Goal: Complete application form

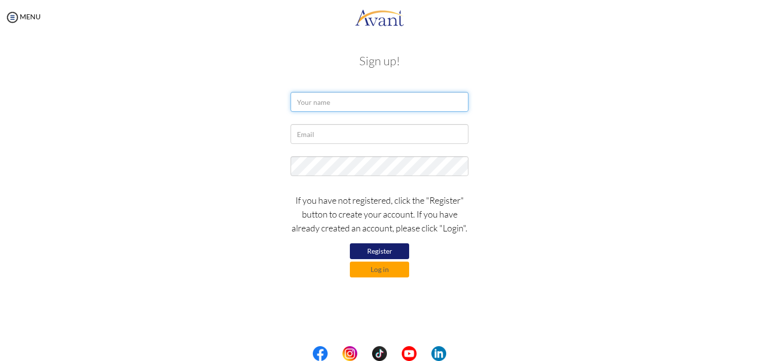
click at [404, 107] on input "text" at bounding box center [380, 102] width 178 height 20
click at [403, 268] on button "Log in" at bounding box center [379, 269] width 59 height 16
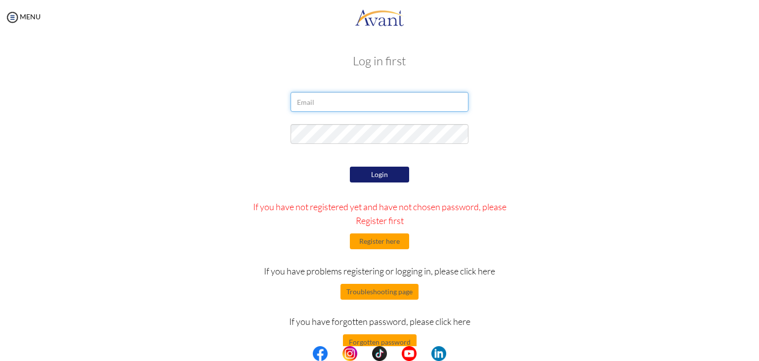
click at [352, 95] on input "email" at bounding box center [380, 102] width 178 height 20
type input "[EMAIL_ADDRESS][DOMAIN_NAME]"
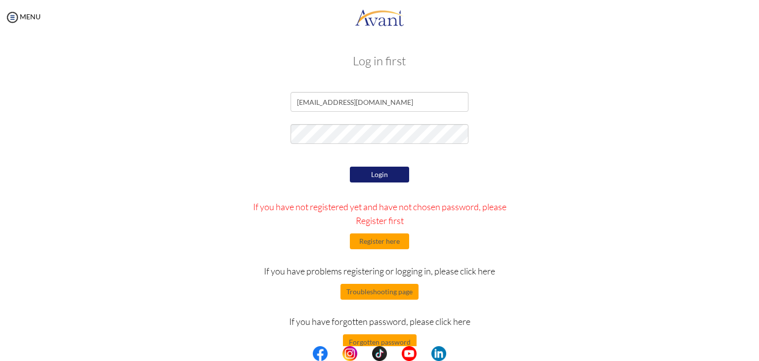
click at [381, 170] on button "Login" at bounding box center [379, 175] width 59 height 16
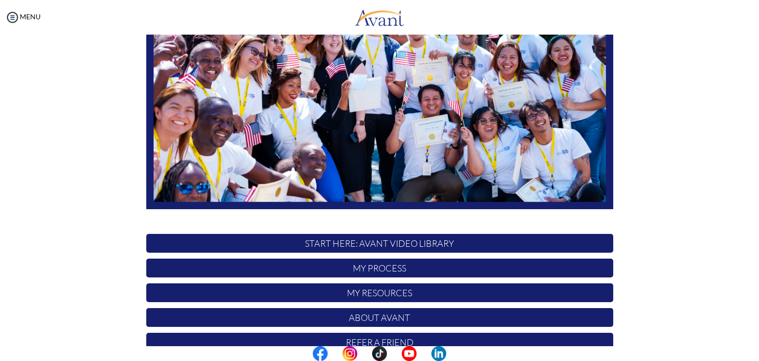
scroll to position [188, 0]
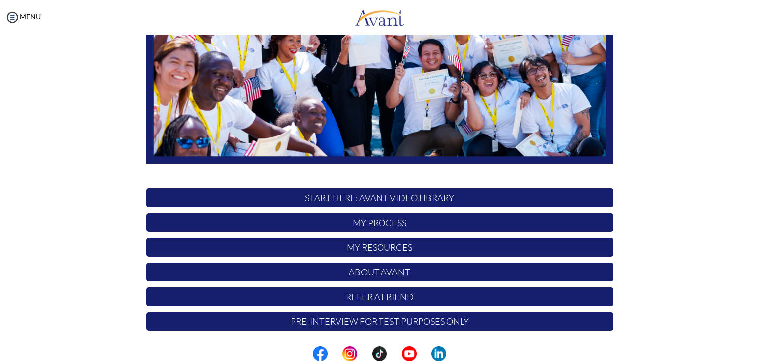
click at [426, 196] on p "START HERE: Avant Video Library" at bounding box center [379, 197] width 467 height 19
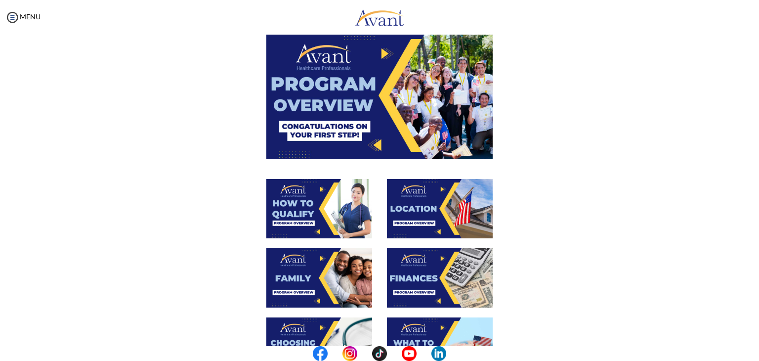
scroll to position [0, 0]
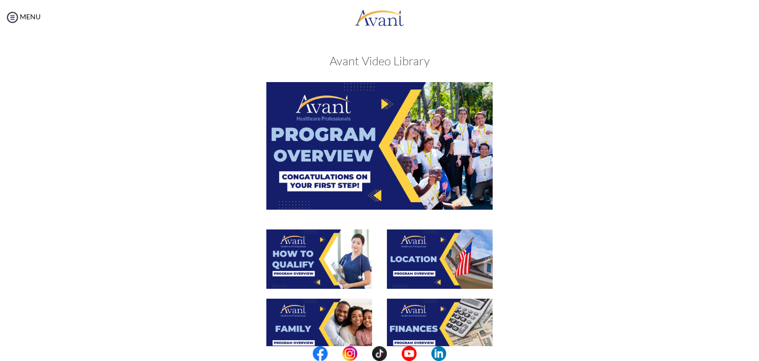
click at [385, 128] on img at bounding box center [379, 145] width 226 height 127
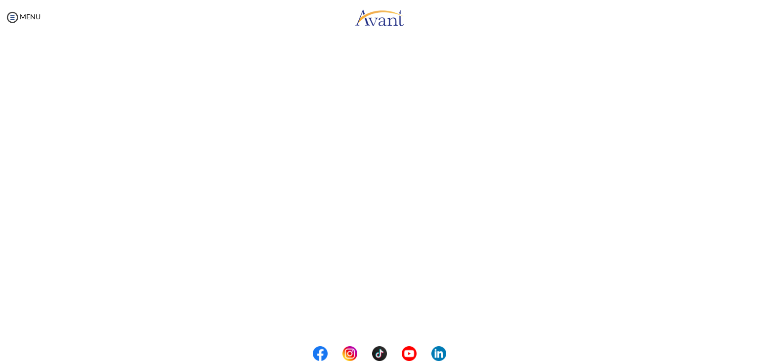
scroll to position [125, 0]
click at [392, 318] on body "Maintenance break. Please come back in 2 hours. MENU My Status What is the next…" at bounding box center [379, 180] width 759 height 361
click at [393, 315] on button "Back to Avant Video Library" at bounding box center [379, 320] width 97 height 16
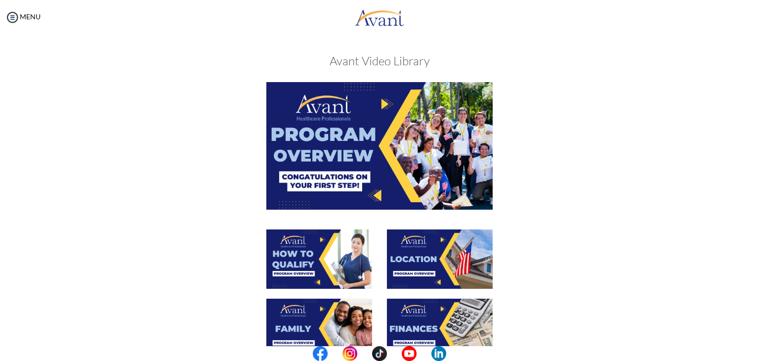
scroll to position [148, 0]
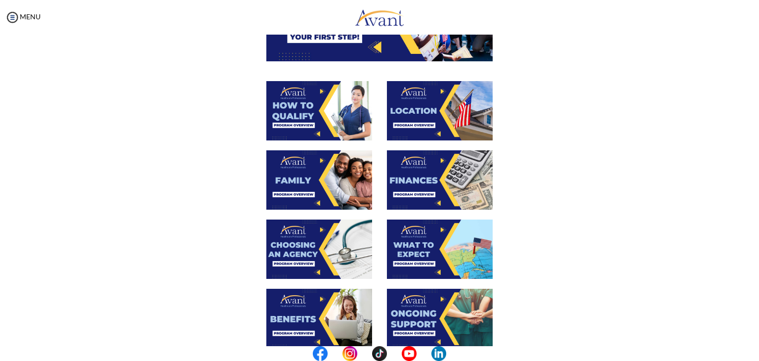
click at [328, 89] on img at bounding box center [319, 110] width 106 height 59
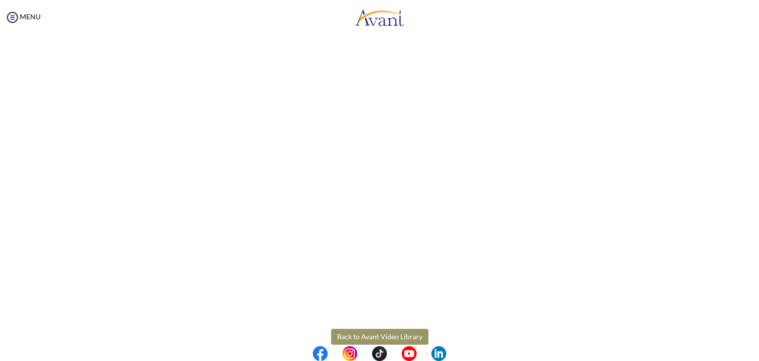
scroll to position [125, 0]
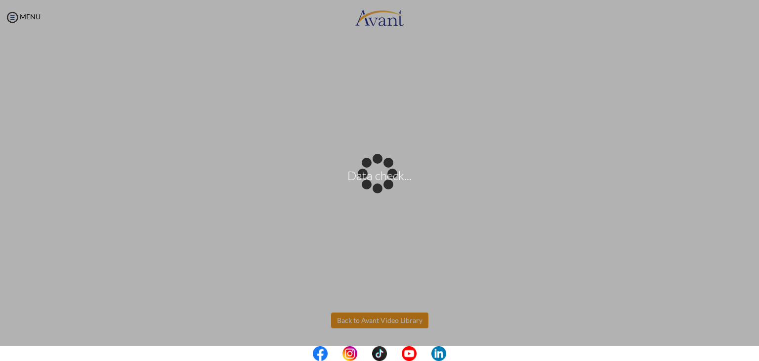
click at [399, 323] on body "Data check... Maintenance break. Please come back in 2 hours. MENU My Status Wh…" at bounding box center [379, 180] width 759 height 361
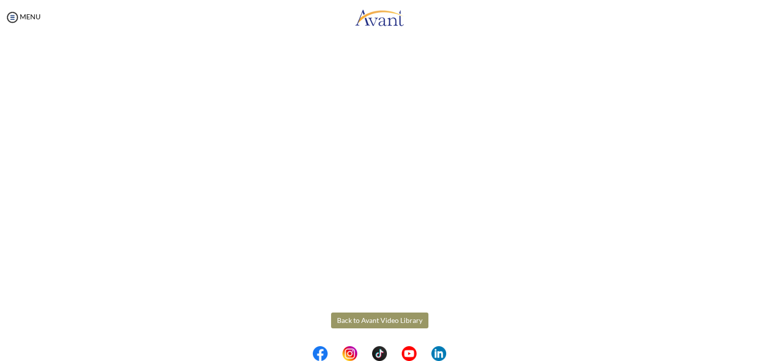
click at [403, 327] on button "Back to Avant Video Library" at bounding box center [379, 320] width 97 height 16
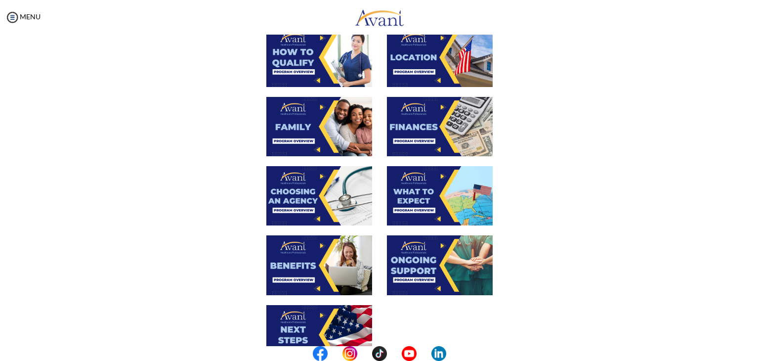
scroll to position [148, 0]
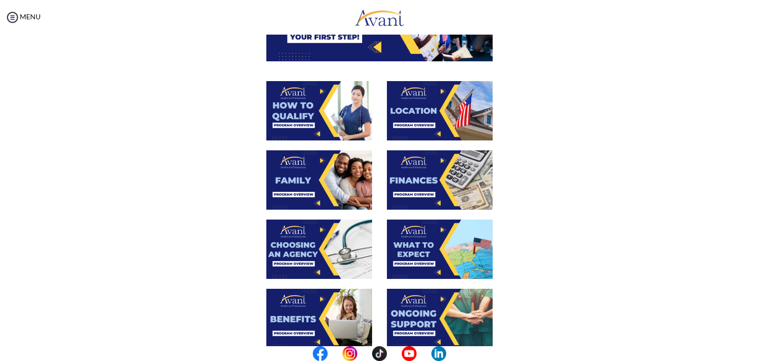
click at [434, 122] on img at bounding box center [440, 110] width 106 height 59
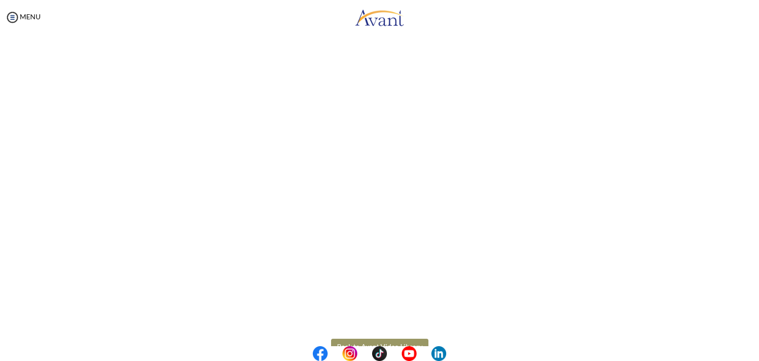
scroll to position [125, 0]
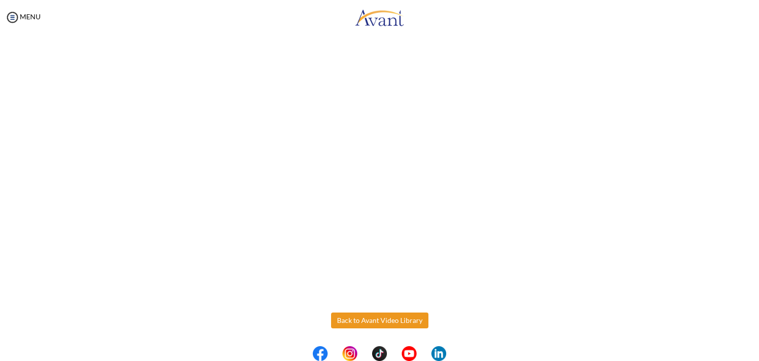
click at [387, 314] on body "Maintenance break. Please come back in 2 hours. MENU My Status What is the next…" at bounding box center [379, 180] width 759 height 361
click at [402, 315] on button "Back to Avant Video Library" at bounding box center [379, 320] width 97 height 16
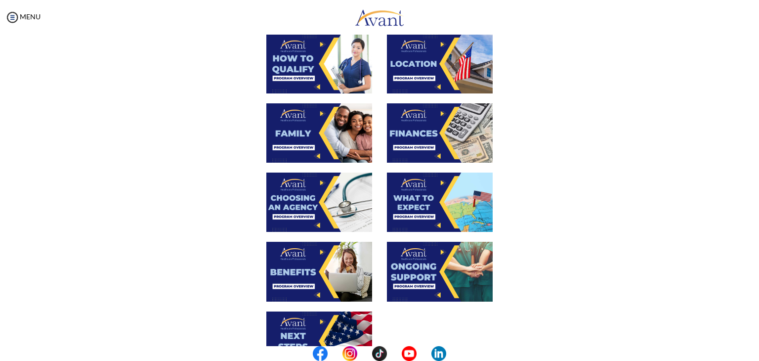
scroll to position [247, 0]
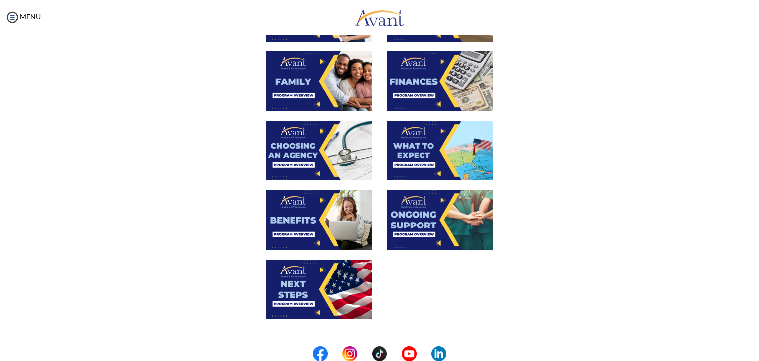
click at [315, 83] on img at bounding box center [319, 80] width 106 height 59
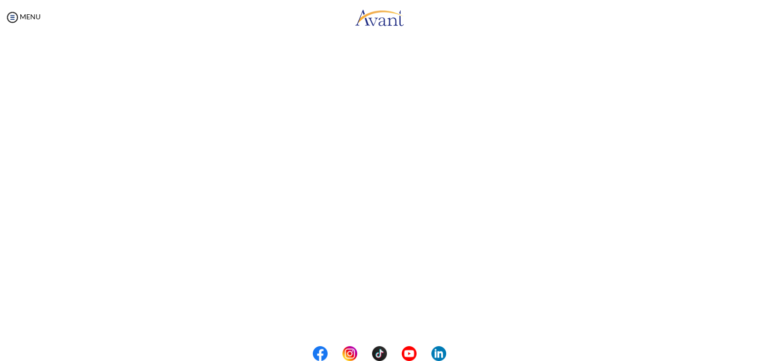
scroll to position [231, 0]
click at [362, 319] on body "Maintenance break. Please come back in 2 hours. MENU My Status What is the next…" at bounding box center [379, 180] width 759 height 361
click at [346, 320] on button "Back to Avant Video Library" at bounding box center [379, 320] width 97 height 16
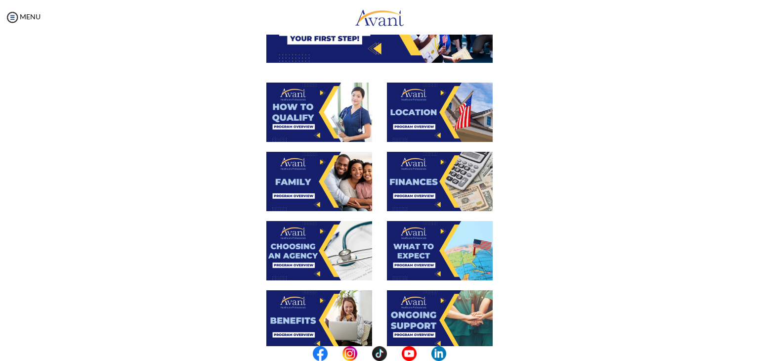
scroll to position [148, 0]
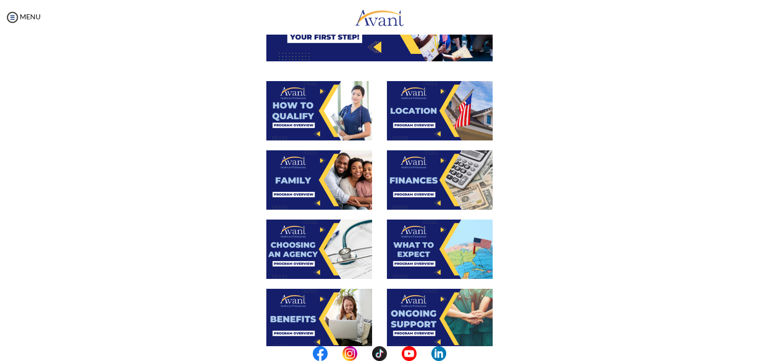
click at [417, 187] on img at bounding box center [440, 179] width 106 height 59
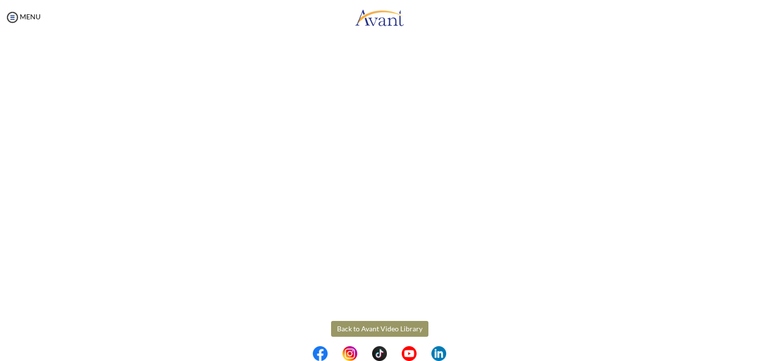
scroll to position [125, 0]
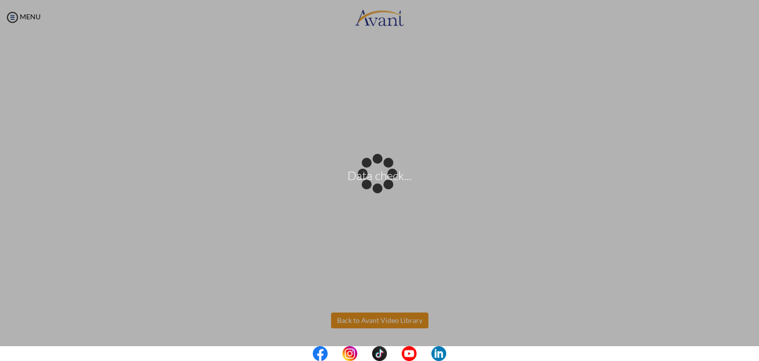
click at [393, 315] on body "Data check... Maintenance break. Please come back in 2 hours. MENU My Status Wh…" at bounding box center [379, 180] width 759 height 361
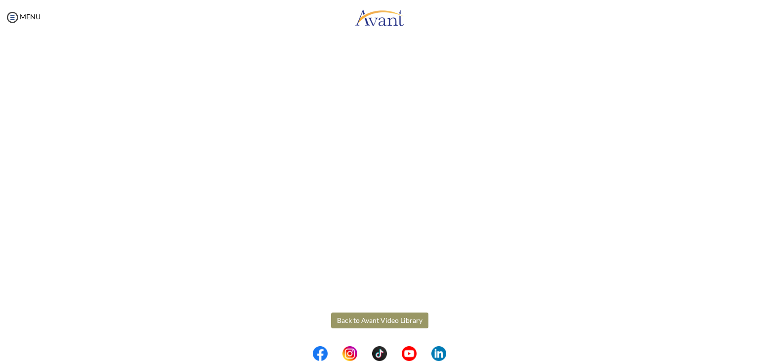
click at [412, 319] on button "Back to Avant Video Library" at bounding box center [379, 320] width 97 height 16
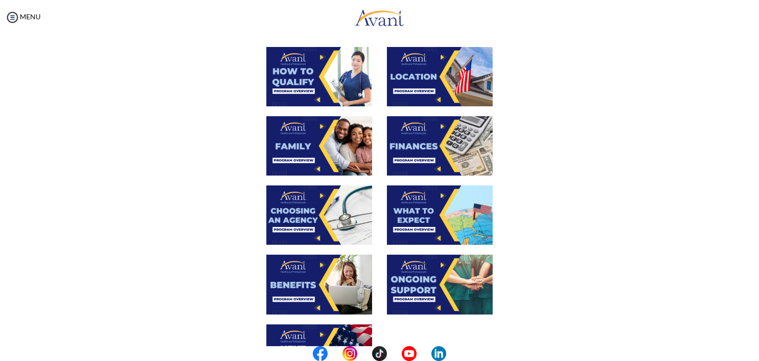
scroll to position [198, 0]
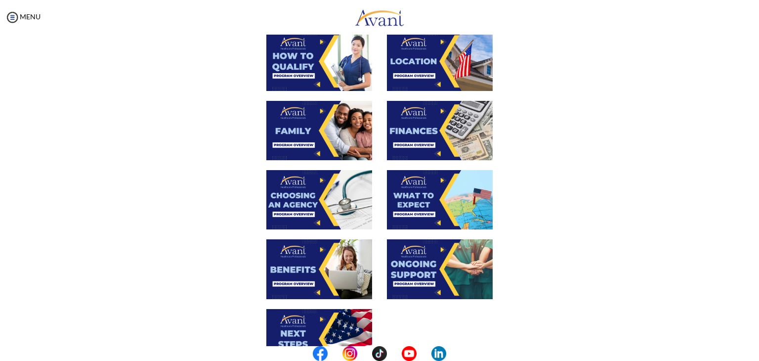
click at [327, 181] on img at bounding box center [319, 199] width 106 height 59
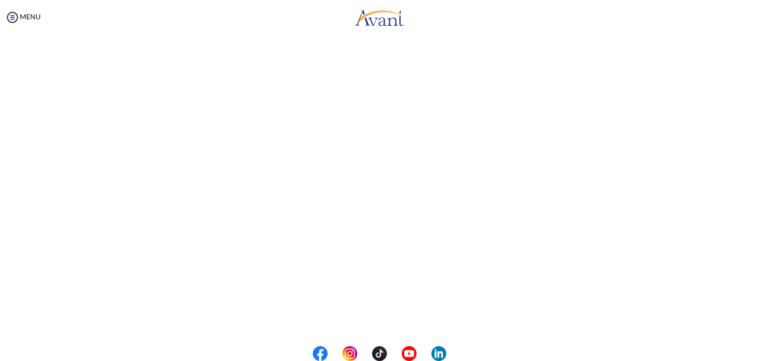
scroll to position [231, 0]
click at [381, 315] on body "Maintenance break. Please come back in 2 hours. MENU My Status What is the next…" at bounding box center [379, 180] width 759 height 361
click at [420, 320] on button "Back to Avant Video Library" at bounding box center [379, 320] width 97 height 16
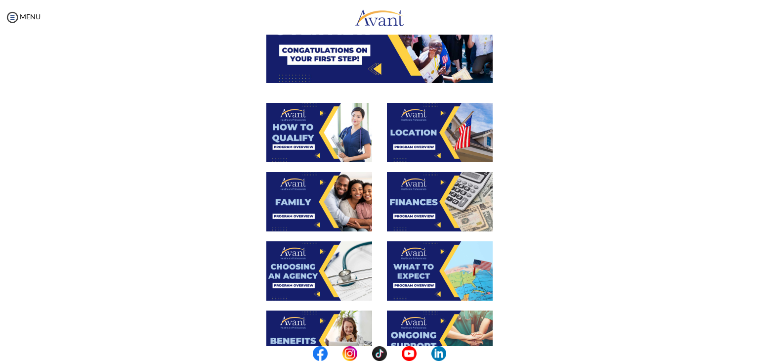
scroll to position [198, 0]
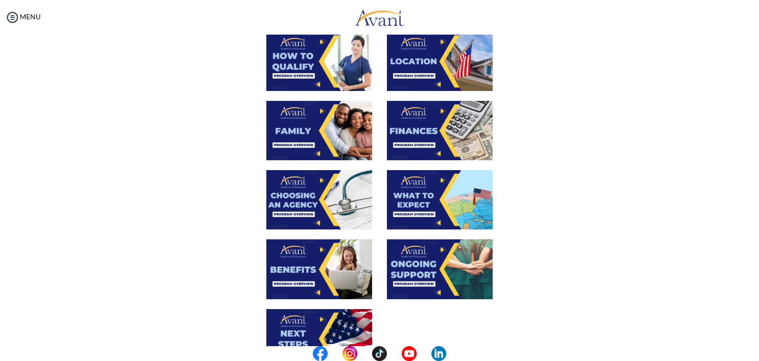
click at [453, 207] on img at bounding box center [440, 199] width 106 height 59
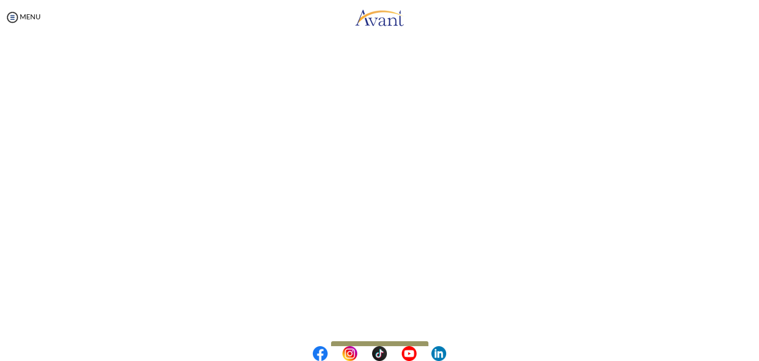
scroll to position [231, 0]
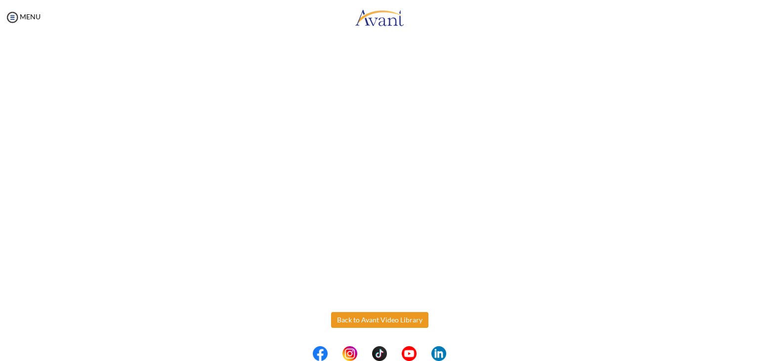
click at [398, 325] on body "Maintenance break. Please come back in 2 hours. MENU My Status What is the next…" at bounding box center [379, 180] width 759 height 361
click at [402, 323] on button "Back to Avant Video Library" at bounding box center [379, 320] width 97 height 16
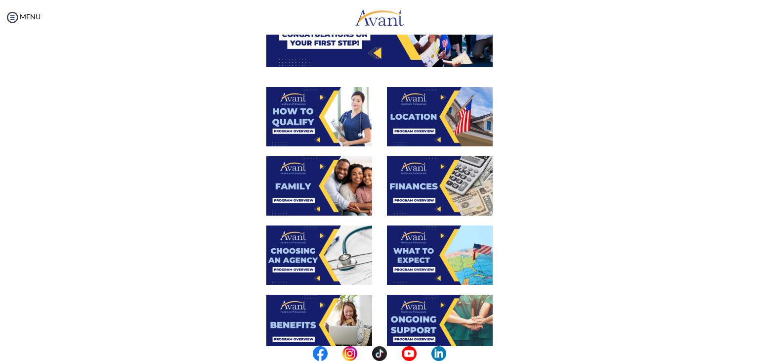
scroll to position [247, 0]
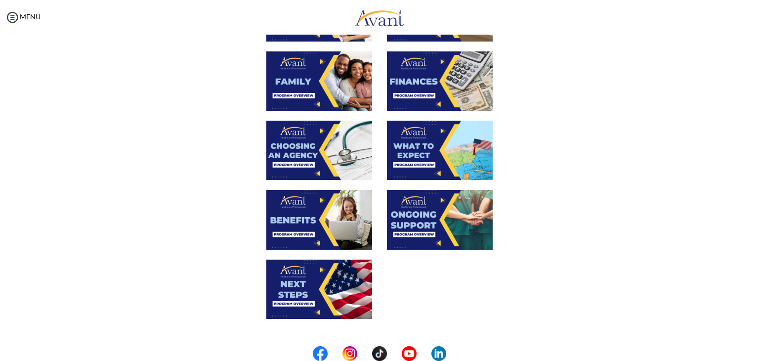
click at [316, 219] on img at bounding box center [319, 219] width 106 height 59
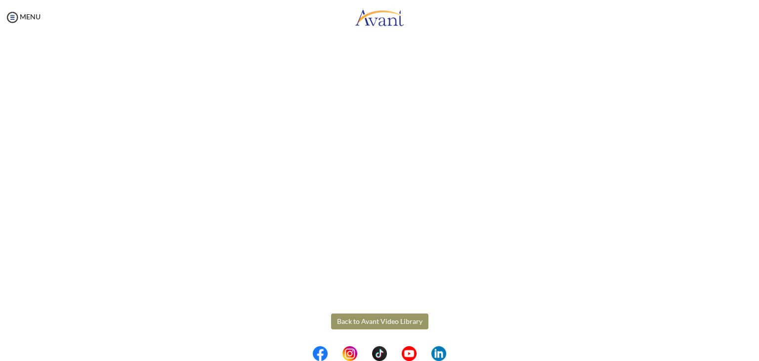
scroll to position [231, 0]
click at [362, 317] on body "Maintenance break. Please come back in 2 hours. MENU My Status What is the next…" at bounding box center [379, 180] width 759 height 361
click at [402, 317] on button "Back to Avant Video Library" at bounding box center [379, 320] width 97 height 16
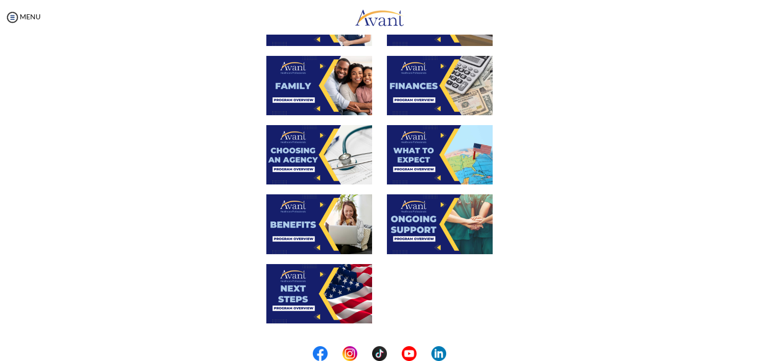
scroll to position [219, 0]
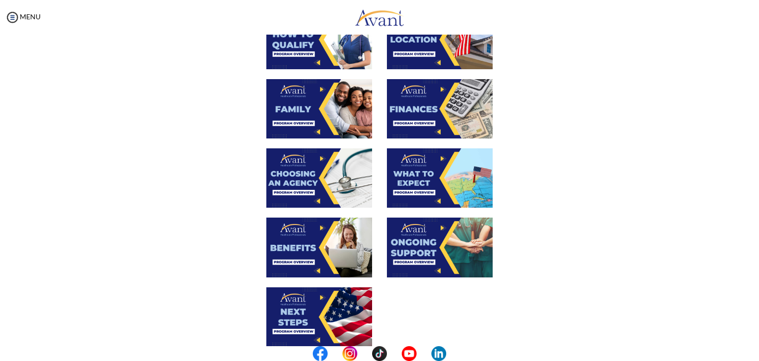
click at [435, 253] on img at bounding box center [440, 246] width 106 height 59
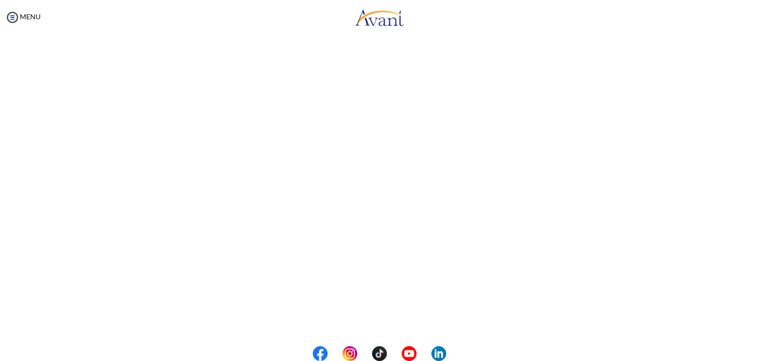
scroll to position [231, 0]
click at [413, 315] on body "Maintenance break. Please come back in 2 hours. MENU My Status What is the next…" at bounding box center [379, 180] width 759 height 361
click at [400, 319] on button "Back to Avant Video Library" at bounding box center [379, 320] width 97 height 16
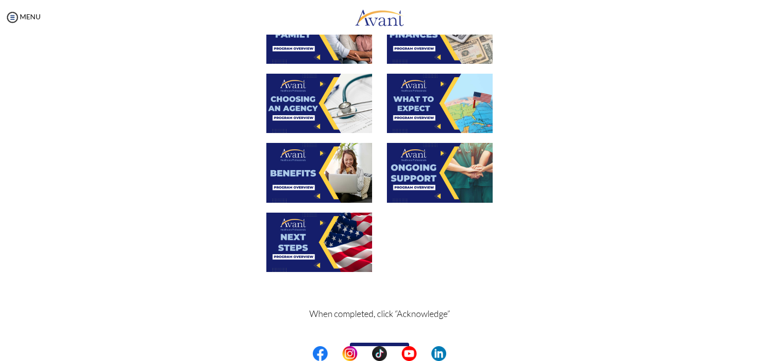
scroll to position [296, 0]
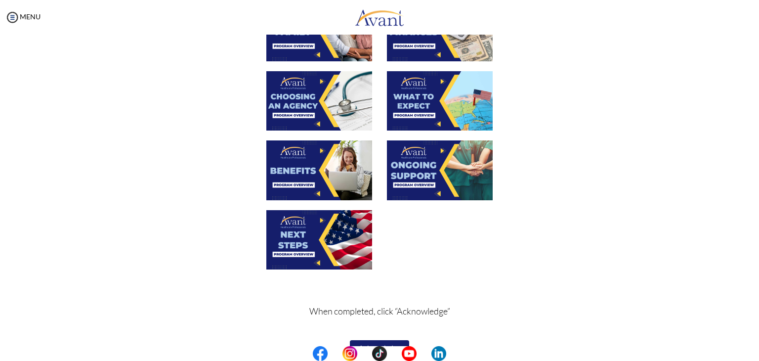
click at [356, 228] on img at bounding box center [319, 239] width 106 height 59
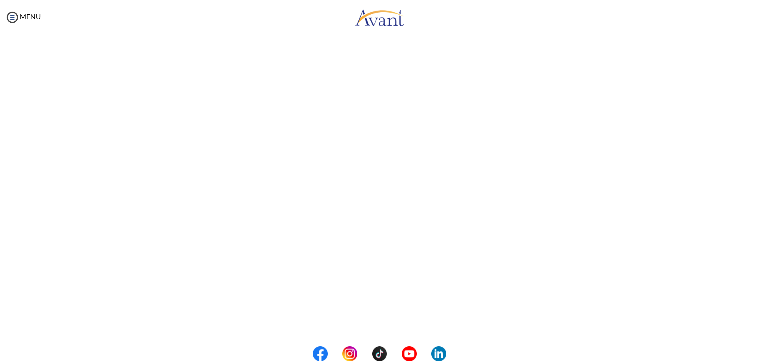
scroll to position [231, 0]
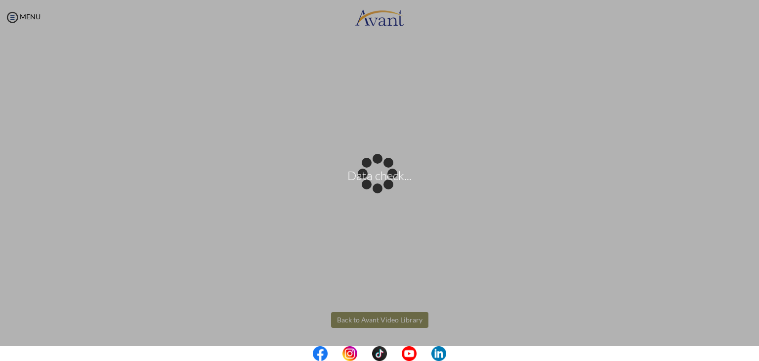
click at [362, 318] on body "Data check... Maintenance break. Please come back in 2 hours. MENU My Status Wh…" at bounding box center [379, 180] width 759 height 361
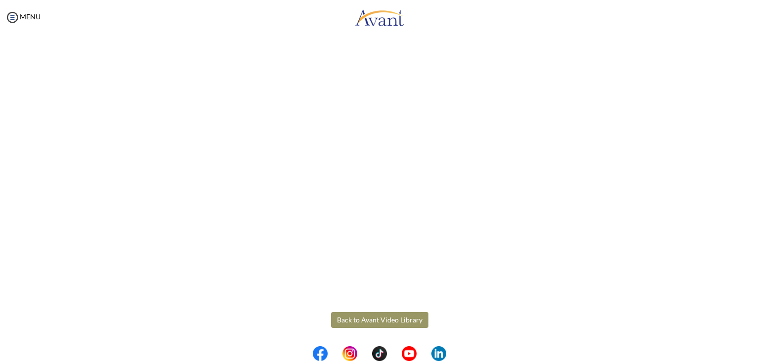
click at [365, 313] on button "Back to Avant Video Library" at bounding box center [379, 320] width 97 height 16
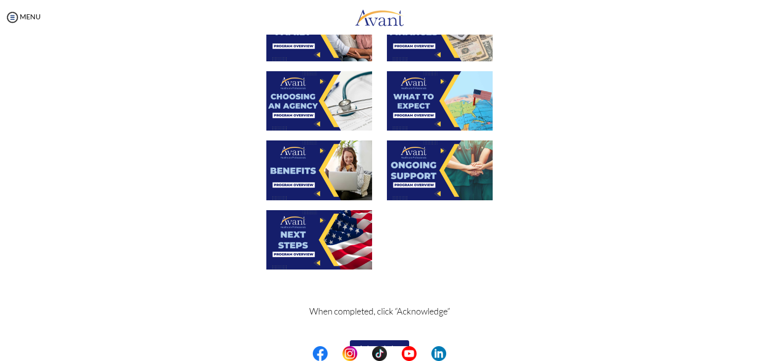
scroll to position [318, 0]
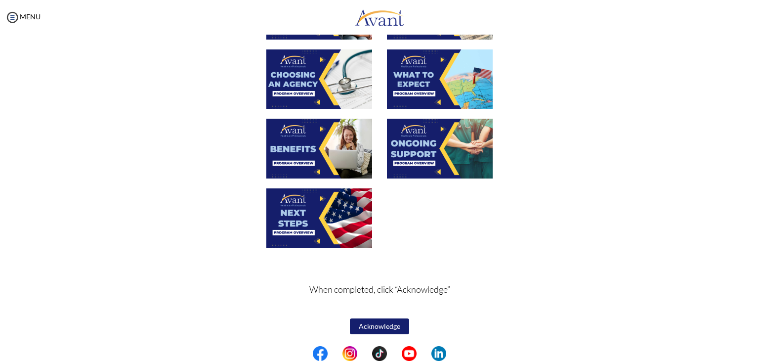
click at [374, 325] on button "Acknowledge" at bounding box center [379, 326] width 59 height 16
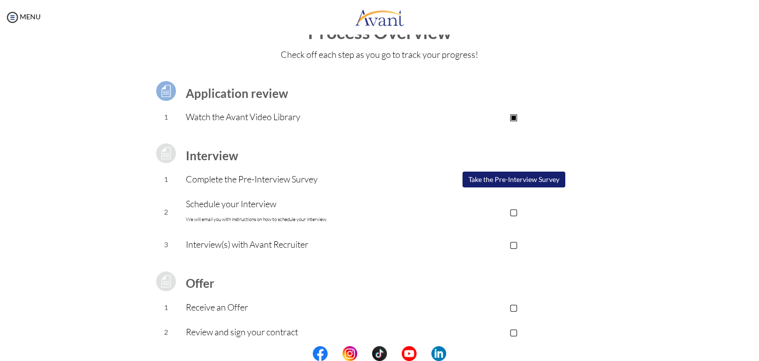
scroll to position [49, 0]
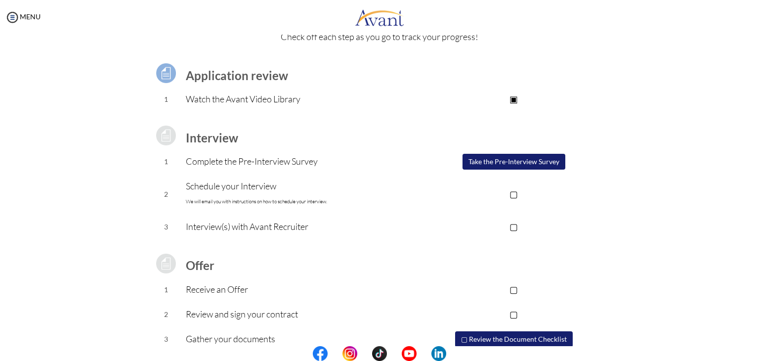
click at [490, 166] on button "Take the Pre-Interview Survey" at bounding box center [513, 162] width 103 height 16
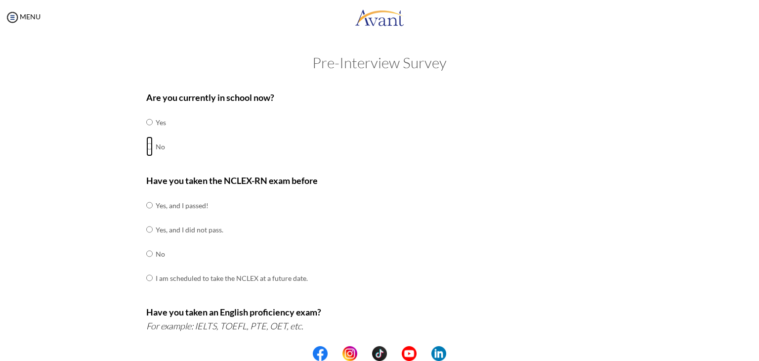
click at [146, 146] on input "radio" at bounding box center [149, 146] width 6 height 20
radio input "true"
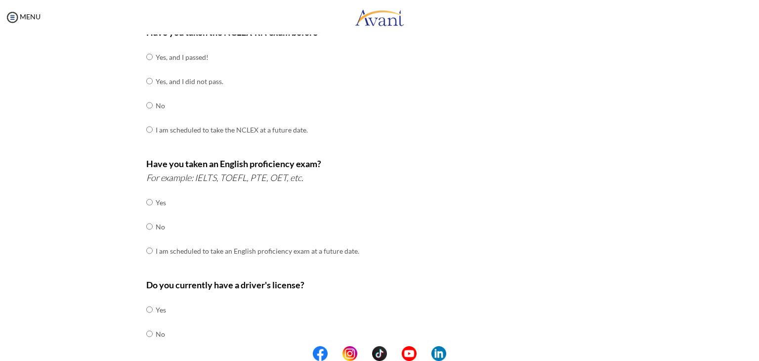
scroll to position [99, 0]
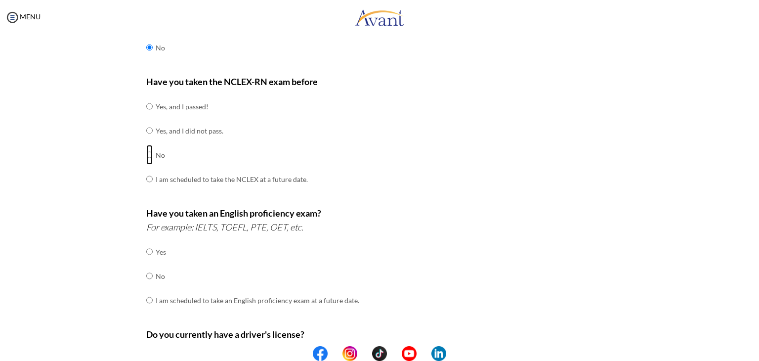
click at [146, 157] on input "radio" at bounding box center [149, 155] width 6 height 20
radio input "true"
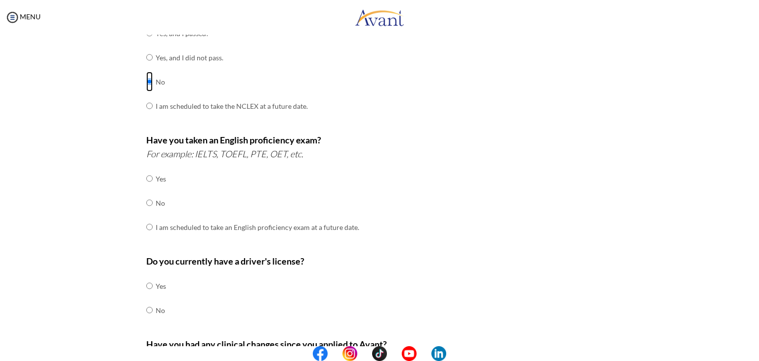
scroll to position [198, 0]
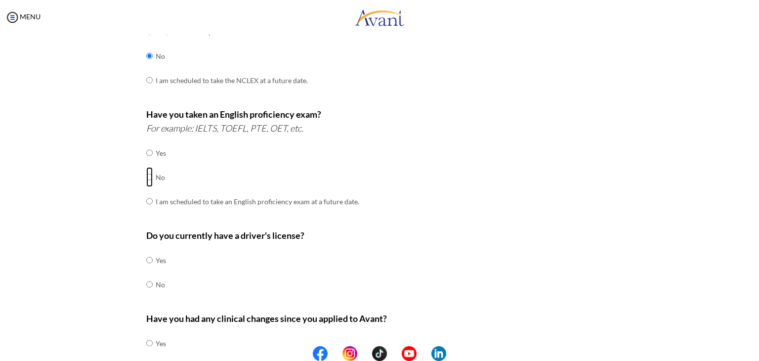
click at [146, 182] on input "radio" at bounding box center [149, 177] width 6 height 20
radio input "true"
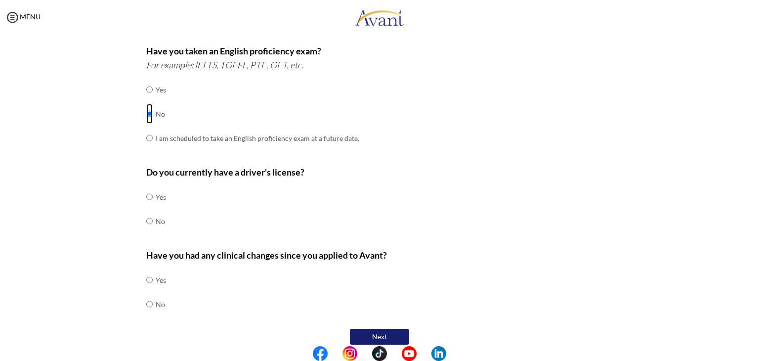
scroll to position [270, 0]
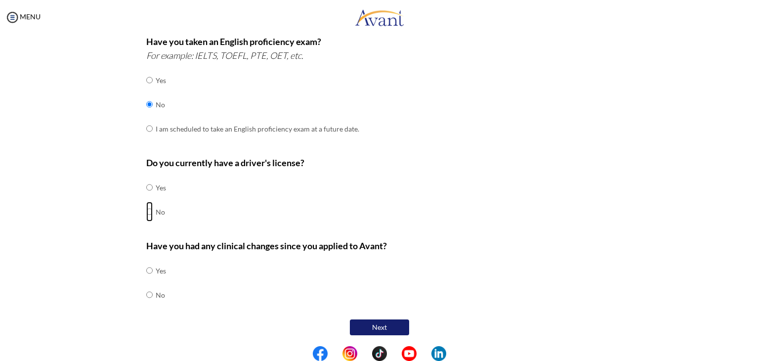
click at [147, 210] on input "radio" at bounding box center [149, 212] width 6 height 20
radio input "true"
click at [146, 292] on input "radio" at bounding box center [149, 295] width 6 height 20
radio input "true"
click at [379, 331] on button "Next" at bounding box center [379, 327] width 59 height 16
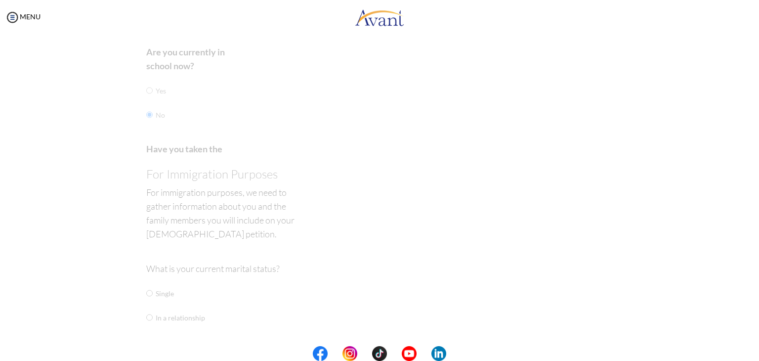
scroll to position [20, 0]
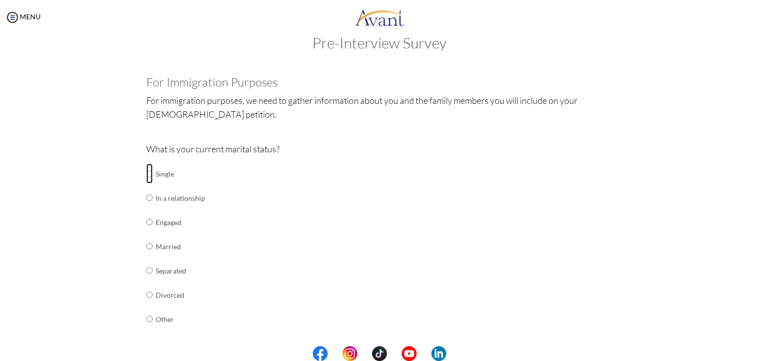
click at [146, 172] on input "radio" at bounding box center [149, 174] width 6 height 20
radio input "true"
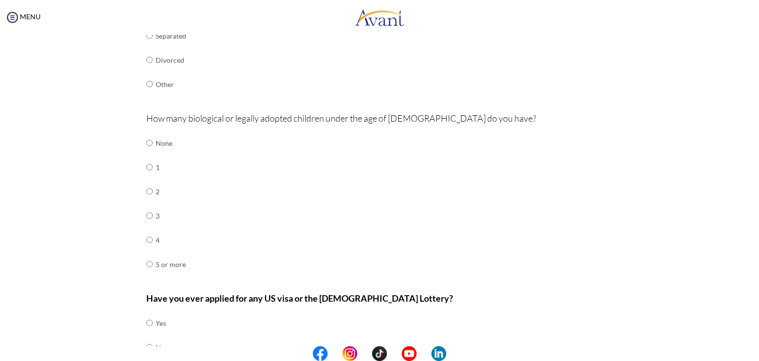
scroll to position [307, 0]
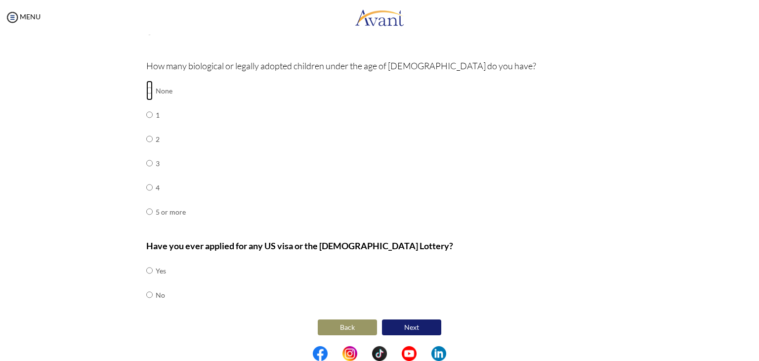
click at [146, 95] on input "radio" at bounding box center [149, 91] width 6 height 20
radio input "true"
click at [153, 293] on td at bounding box center [154, 295] width 3 height 24
click at [146, 293] on input "radio" at bounding box center [149, 295] width 6 height 20
radio input "true"
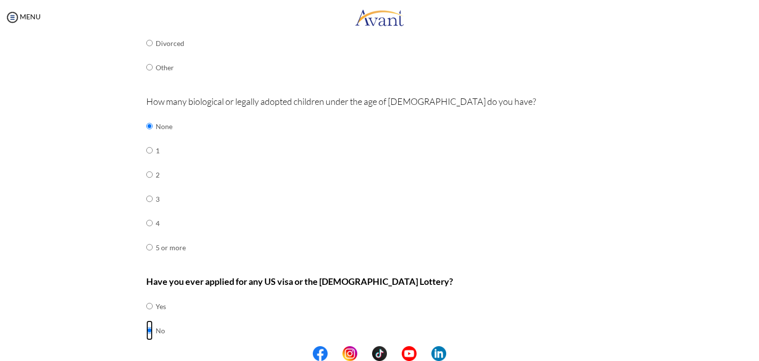
scroll to position [296, 0]
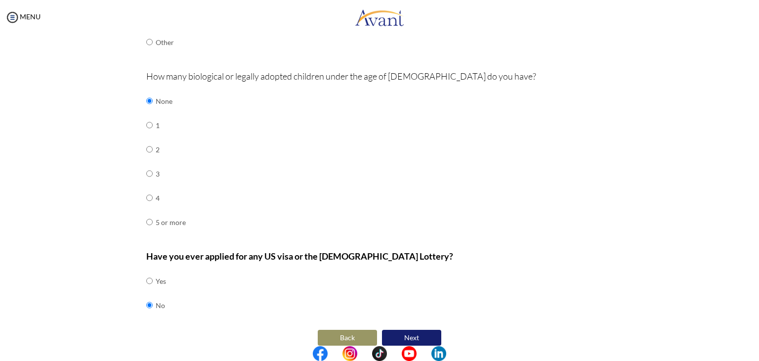
click at [414, 333] on button "Next" at bounding box center [411, 338] width 59 height 16
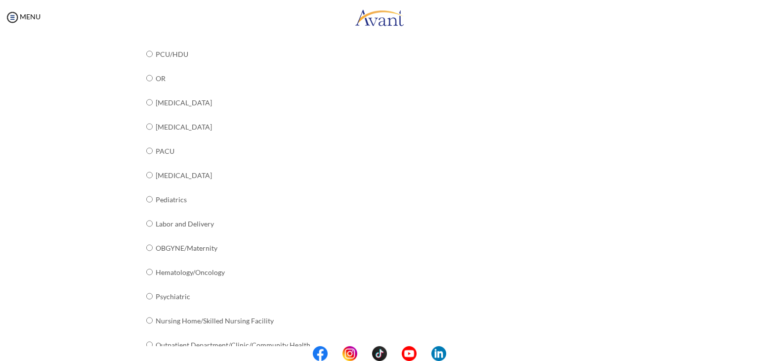
scroll to position [107, 0]
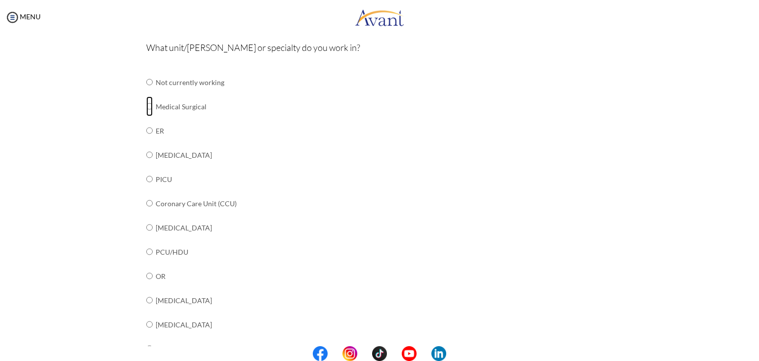
click at [148, 105] on input "radio" at bounding box center [149, 106] width 6 height 20
radio input "true"
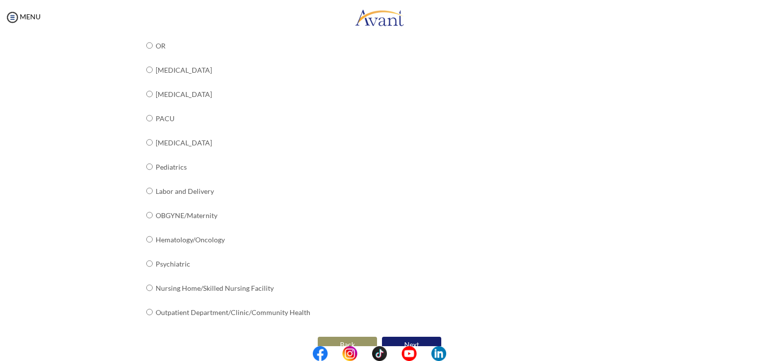
scroll to position [354, 0]
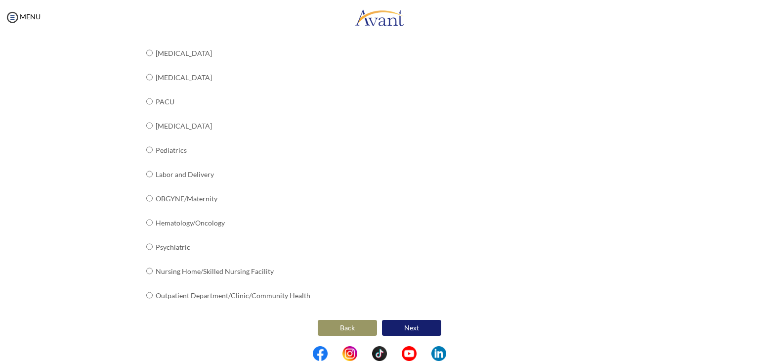
click at [418, 326] on button "Next" at bounding box center [411, 328] width 59 height 16
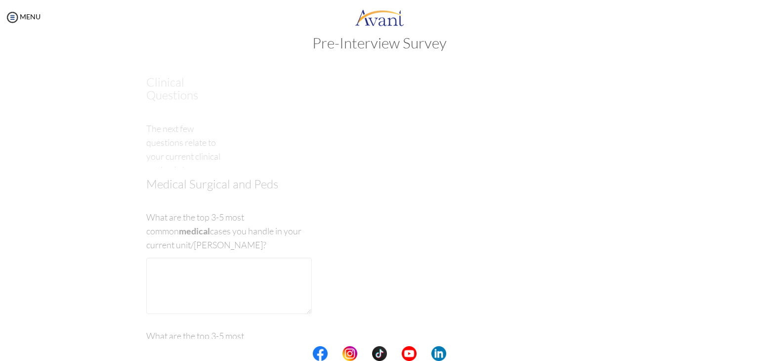
scroll to position [0, 0]
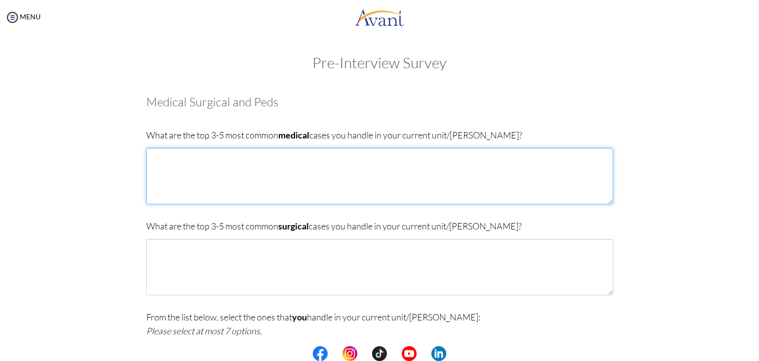
click at [336, 165] on textarea at bounding box center [379, 176] width 467 height 56
type textarea "c"
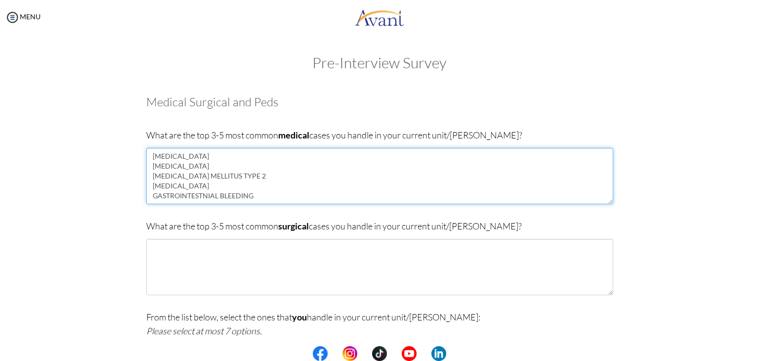
type textarea "CORONARY ARTERY DISEASE CEREBROVASCULAR DISEASE DIABETES MELLITUS TYPE 2 CHRONI…"
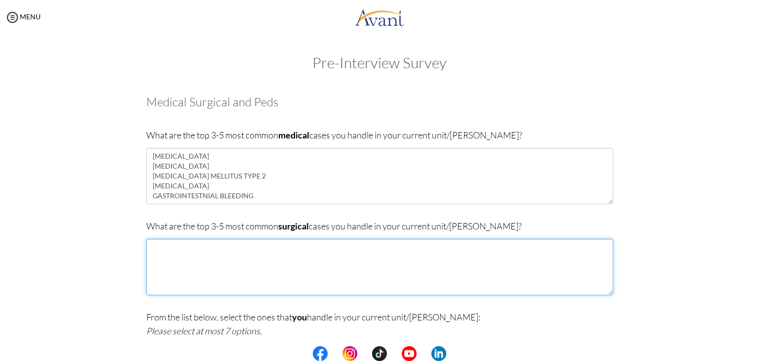
click at [342, 264] on textarea at bounding box center [379, 267] width 467 height 56
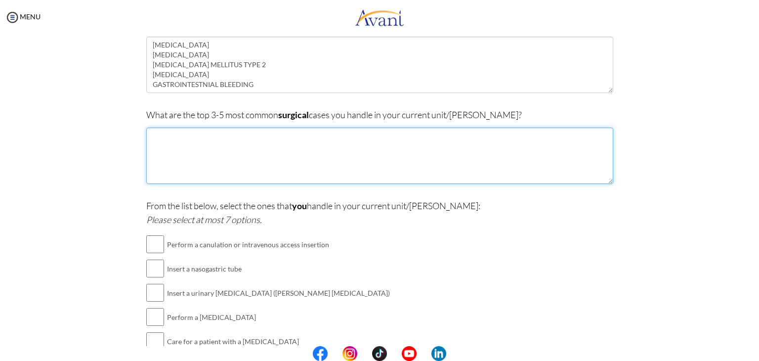
scroll to position [99, 0]
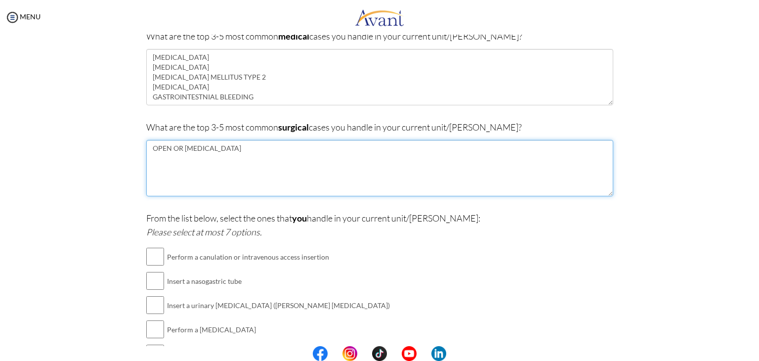
click at [328, 150] on textarea "OPEN OR LAPAROSCOPIC CHOLECYSTECTOMY" at bounding box center [379, 168] width 467 height 56
click at [306, 146] on textarea "OPEN OR LAPAROSCOPIC CHOLECYSTECTOMY CYSTOSTOMY" at bounding box center [379, 168] width 467 height 56
click at [297, 157] on textarea "OPEN OR LAPAROSCOPIC CHOLECYSTECTOMY TOTAL ABDOMINAL HYSTERECTOMY CYSTOSTOMY" at bounding box center [379, 168] width 467 height 56
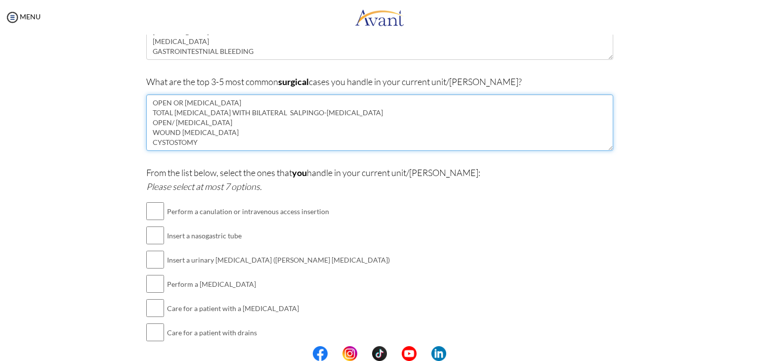
scroll to position [198, 0]
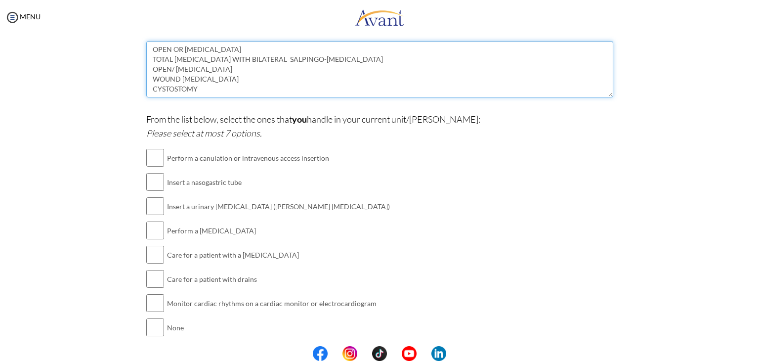
type textarea "OPEN OR LAPAROSCOPIC CHOLECYSTECTOMY TOTAL ABDOMINAL HYSTERECTOMY WITH BILATERA…"
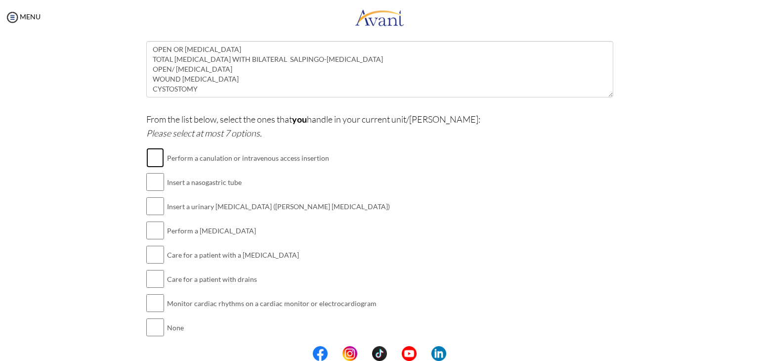
click at [151, 158] on input "checkbox" at bounding box center [155, 158] width 18 height 20
checkbox input "true"
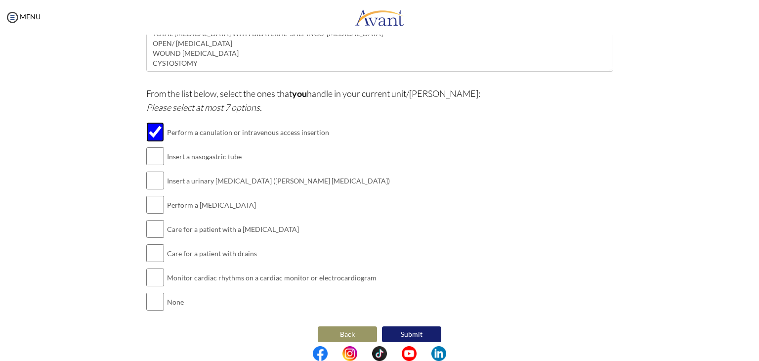
scroll to position [231, 0]
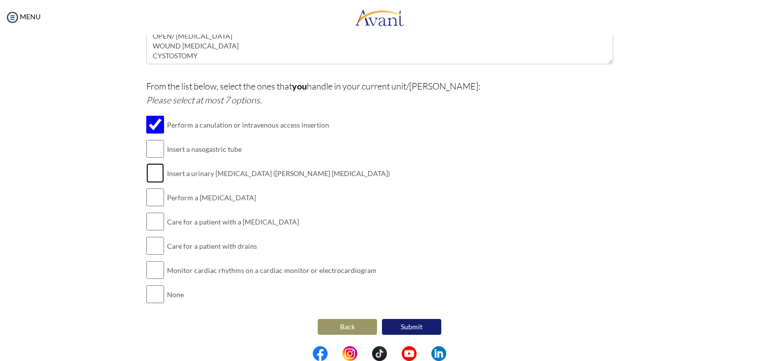
click at [156, 165] on input "checkbox" at bounding box center [155, 173] width 18 height 20
checkbox input "true"
click at [147, 195] on input "checkbox" at bounding box center [155, 197] width 18 height 20
checkbox input "true"
click at [146, 222] on input "checkbox" at bounding box center [155, 221] width 18 height 20
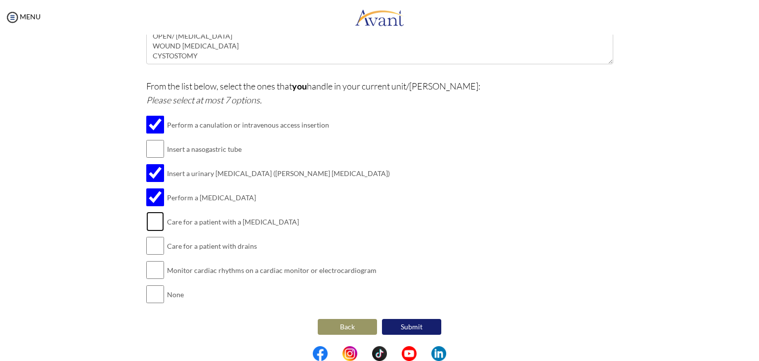
checkbox input "true"
click at [147, 253] on input "checkbox" at bounding box center [155, 246] width 18 height 20
checkbox input "true"
click at [152, 276] on input "checkbox" at bounding box center [155, 270] width 18 height 20
click at [152, 271] on input "checkbox" at bounding box center [155, 270] width 18 height 20
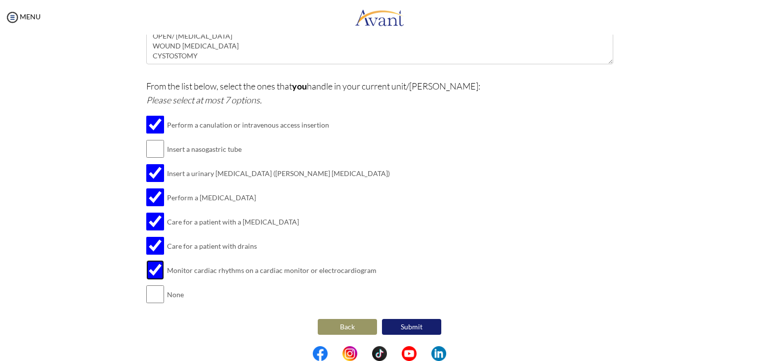
checkbox input "false"
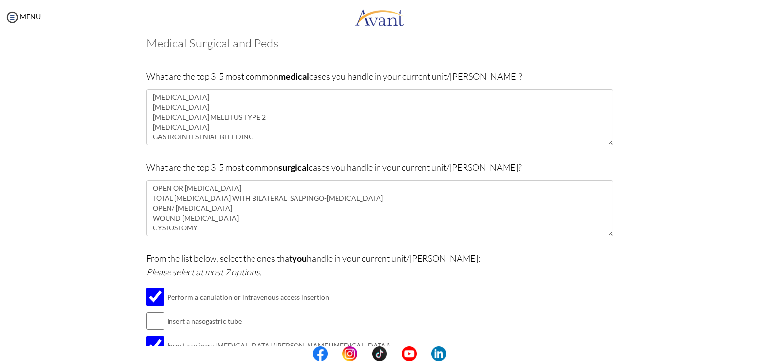
scroll to position [0, 0]
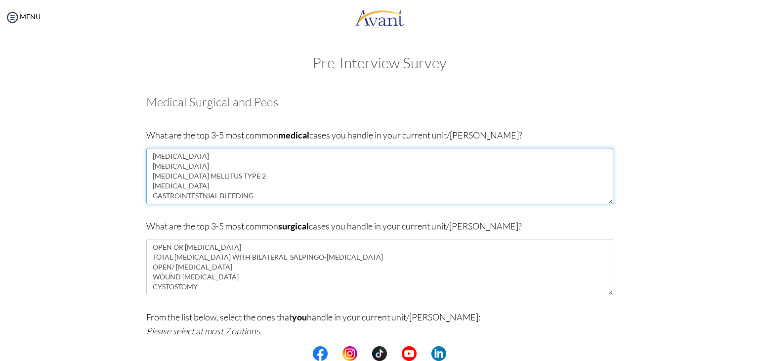
click at [213, 189] on textarea "CORONARY ARTERY DISEASE CEREBROVASCULAR DISEASE DIABETES MELLITUS TYPE 2 CHRONI…" at bounding box center [379, 176] width 467 height 56
click at [270, 199] on textarea "CORONARY ARTERY DISEASE CEREBROVASCULAR DISEASE DIABETES MELLITUS TYPE 2 CHRONI…" at bounding box center [379, 176] width 467 height 56
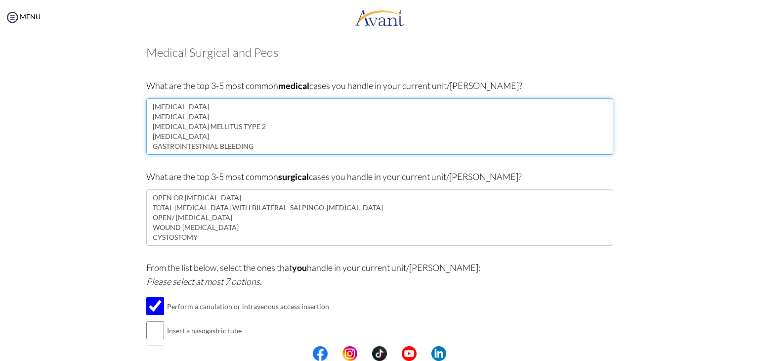
click at [262, 112] on textarea "CORONARY ARTERY DISEASE CEREBROVASCULAR DISEASE DIABETES MELLITUS TYPE 2 CHRONI…" at bounding box center [379, 126] width 467 height 56
click at [264, 105] on textarea "CORONARY ARTERY DISEASE CEREBROVASCULAR DISEASE DIABETES MELLITUS TYPE 2 CHRONI…" at bounding box center [379, 126] width 467 height 56
drag, startPoint x: 253, startPoint y: 107, endPoint x: 150, endPoint y: 103, distance: 103.3
click at [150, 103] on textarea "CORONARY ARTERY DISEASE CEREBROVASCULAR DISEASE DIABETES MELLITUS TYPE 2 CHRONI…" at bounding box center [379, 126] width 467 height 56
click at [191, 127] on textarea "CORONARY ARTERY DISEASE CEREBROVASCULAR DISEASE DIABETES MELLITUS TYPE 2 CHRONI…" at bounding box center [379, 126] width 467 height 56
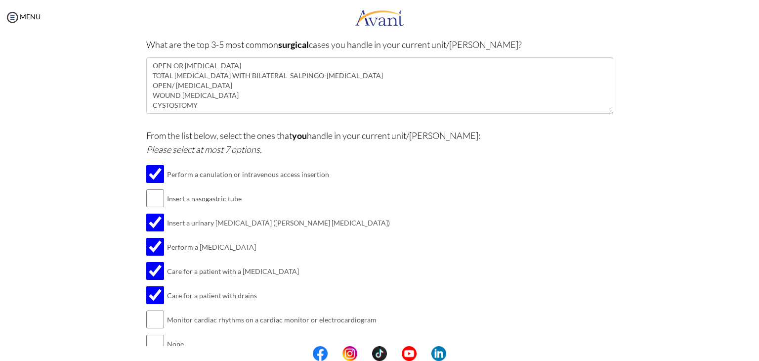
scroll to position [231, 0]
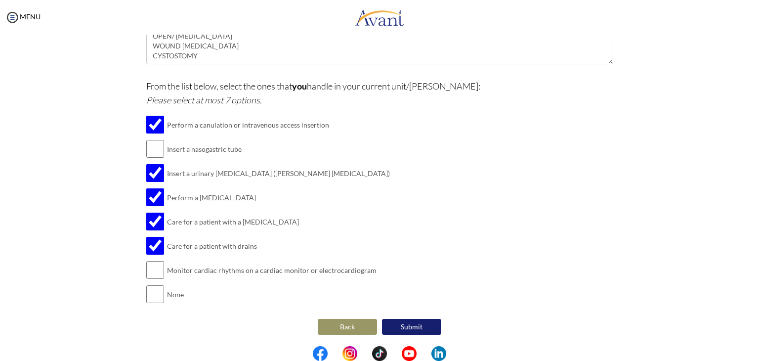
click at [420, 329] on button "Submit" at bounding box center [411, 327] width 59 height 16
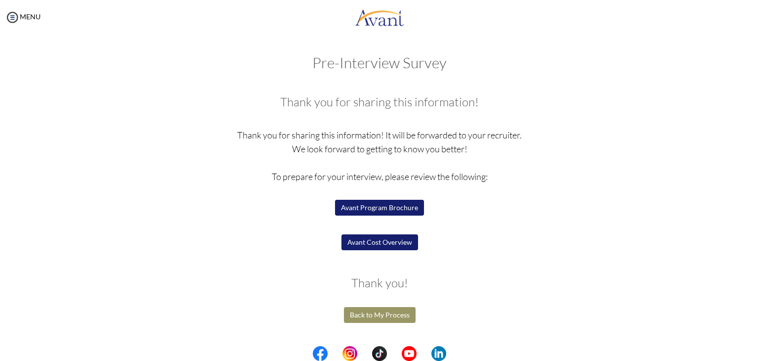
click at [409, 242] on button "Avant Cost Overview" at bounding box center [379, 242] width 77 height 16
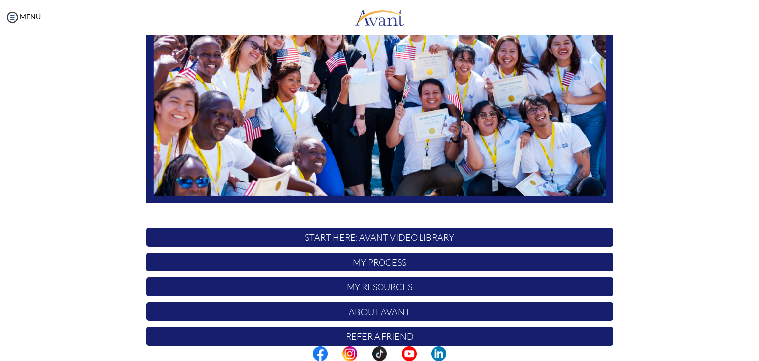
scroll to position [188, 0]
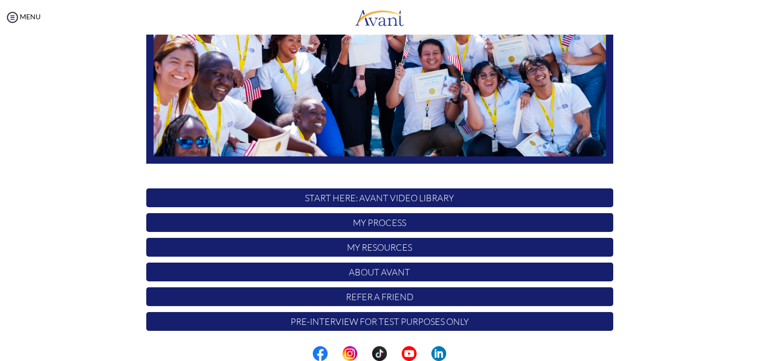
click at [413, 200] on p "START HERE: Avant Video Library" at bounding box center [379, 197] width 467 height 19
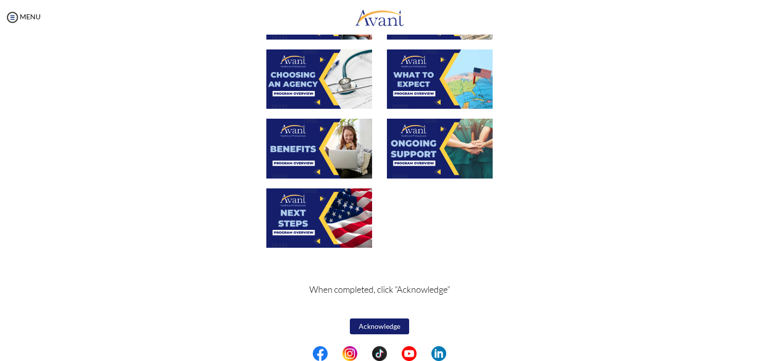
scroll to position [318, 0]
click at [365, 321] on button "Acknowledge" at bounding box center [379, 326] width 59 height 16
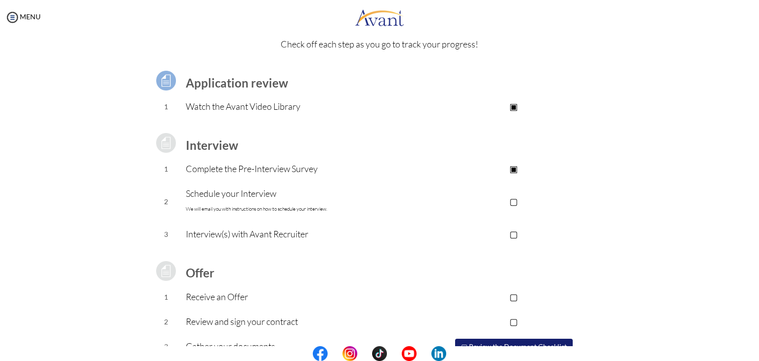
scroll to position [89, 0]
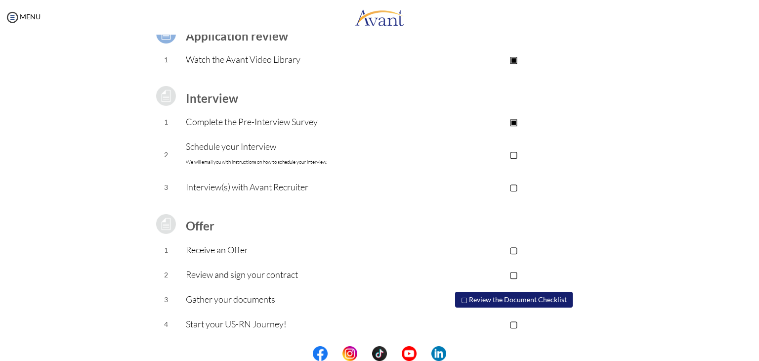
click at [266, 184] on p "Interview(s) with Avant Recruiter" at bounding box center [300, 187] width 229 height 14
click at [480, 304] on button "▢ Review the Document Checklist" at bounding box center [514, 300] width 118 height 16
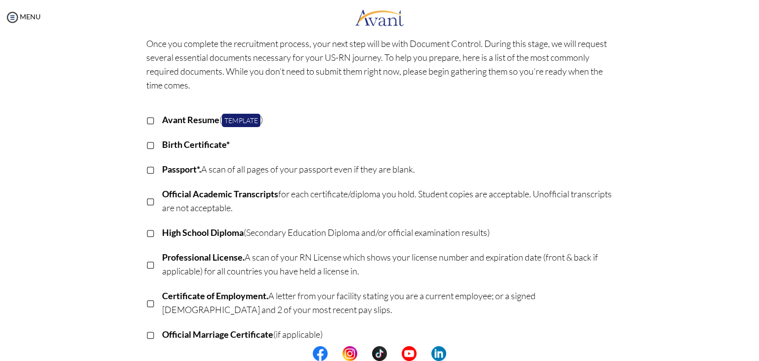
scroll to position [49, 0]
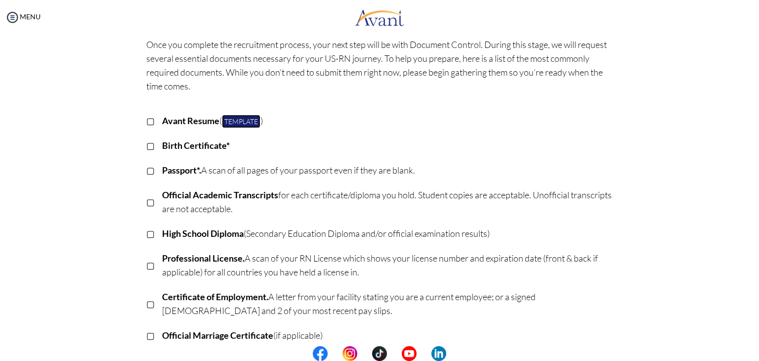
click at [240, 118] on link "Template" at bounding box center [241, 121] width 39 height 13
click at [427, 45] on p "Once you complete the recruitment process, your next step will be with Document…" at bounding box center [379, 65] width 467 height 55
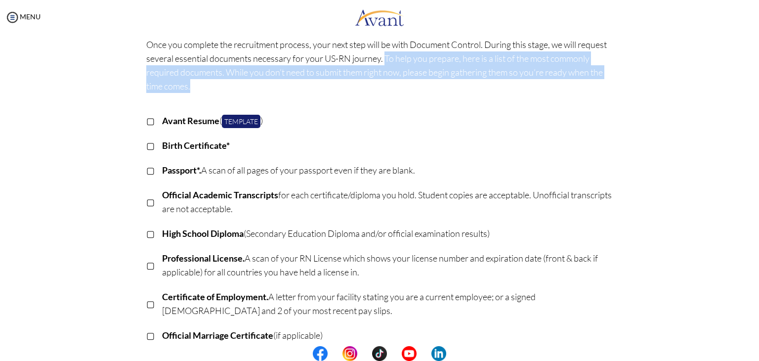
drag, startPoint x: 412, startPoint y: 58, endPoint x: 281, endPoint y: 85, distance: 133.2
click at [281, 85] on p "Once you complete the recruitment process, your next step will be with Document…" at bounding box center [379, 65] width 467 height 55
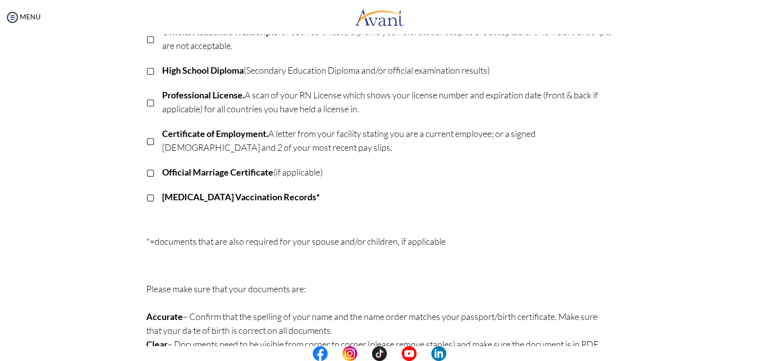
scroll to position [247, 0]
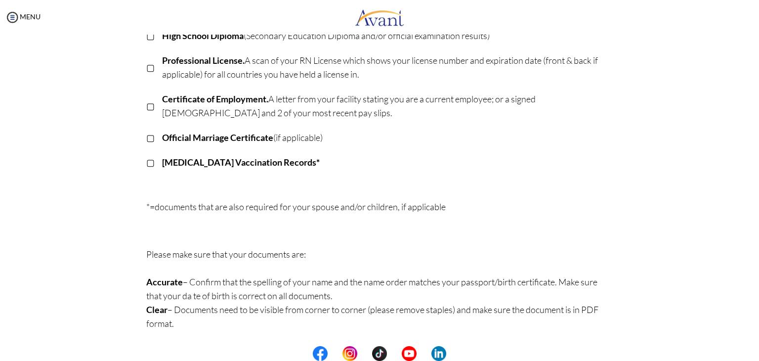
drag, startPoint x: 369, startPoint y: 281, endPoint x: 381, endPoint y: 294, distance: 18.5
click at [381, 294] on p "Please make sure that your documents are: Accurate – Confirm that the spelling …" at bounding box center [379, 288] width 467 height 83
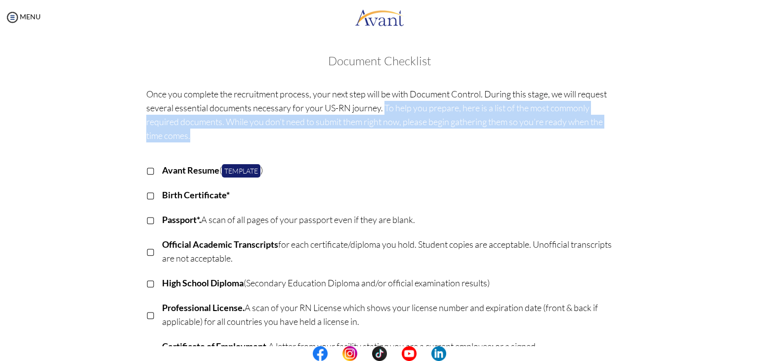
scroll to position [0, 0]
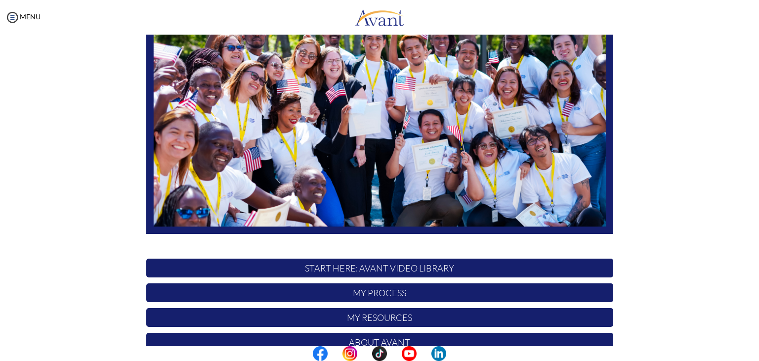
scroll to position [188, 0]
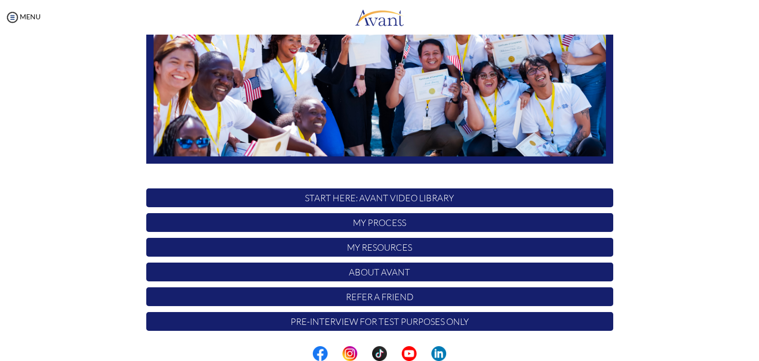
click at [417, 197] on p "START HERE: Avant Video Library" at bounding box center [379, 197] width 467 height 19
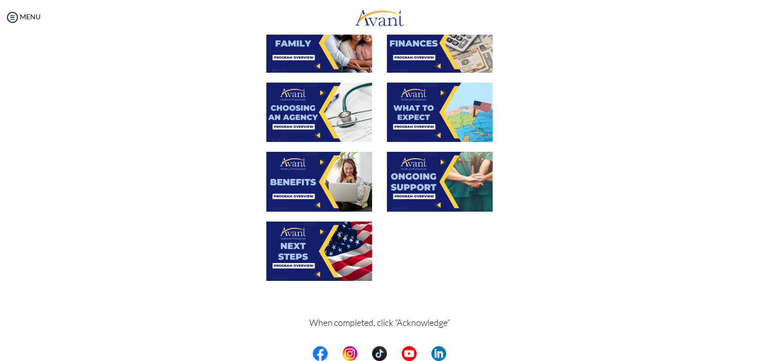
scroll to position [318, 0]
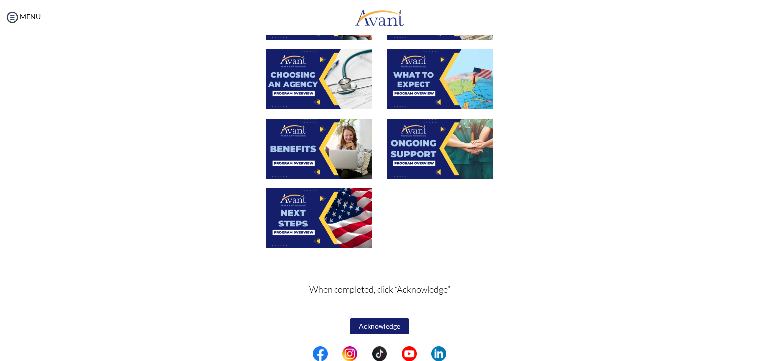
click at [376, 332] on button "Acknowledge" at bounding box center [379, 326] width 59 height 16
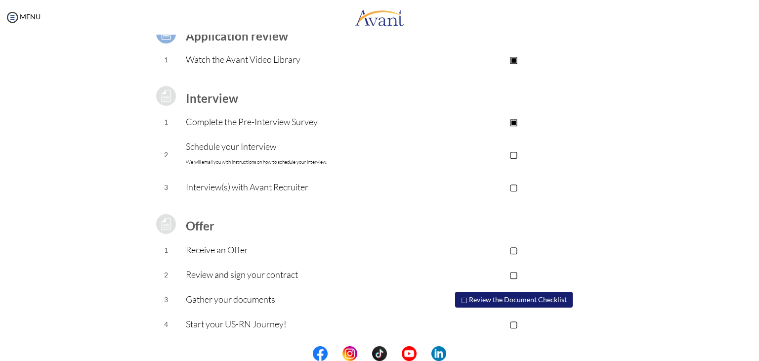
scroll to position [0, 0]
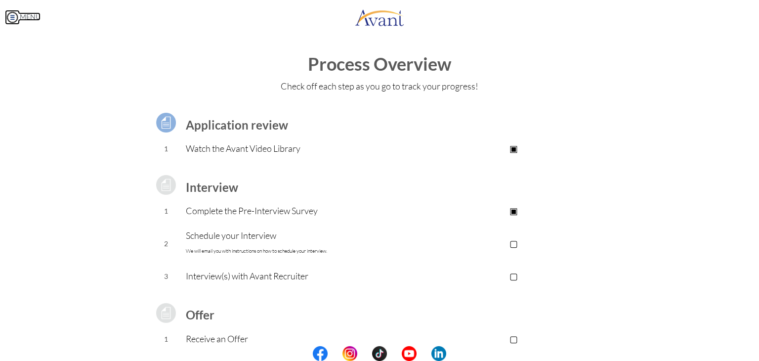
click at [27, 17] on link "MENU" at bounding box center [23, 16] width 36 height 8
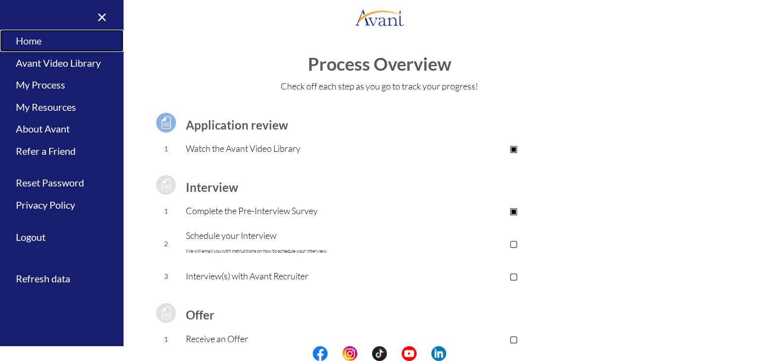
click at [32, 42] on link "Home" at bounding box center [62, 41] width 124 height 22
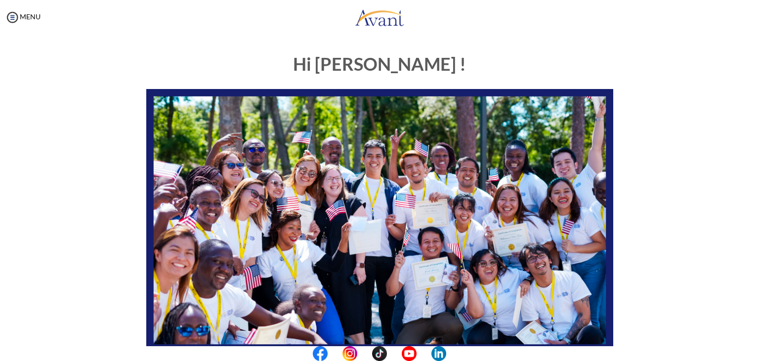
scroll to position [188, 0]
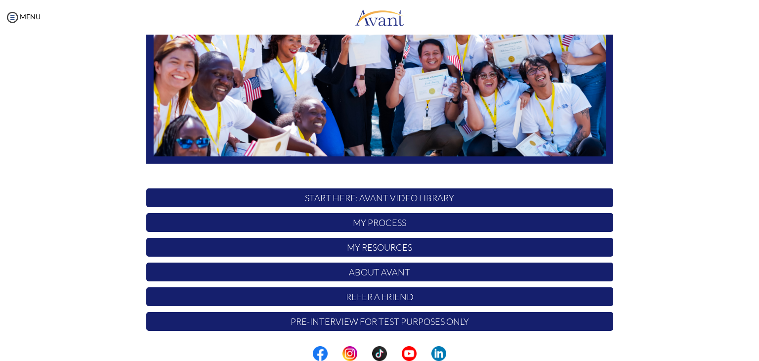
click at [391, 218] on p "My Process" at bounding box center [379, 222] width 467 height 19
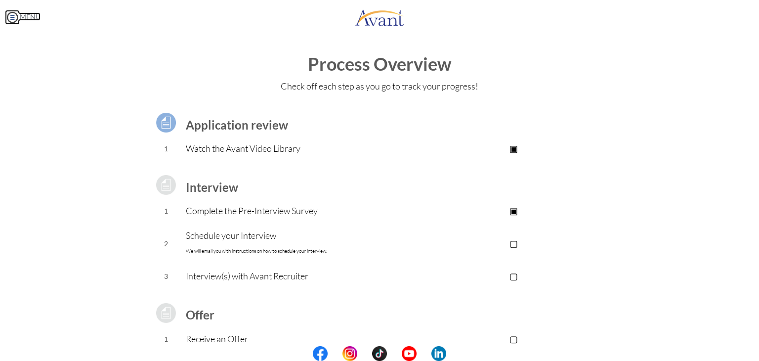
click at [14, 20] on img at bounding box center [12, 17] width 15 height 15
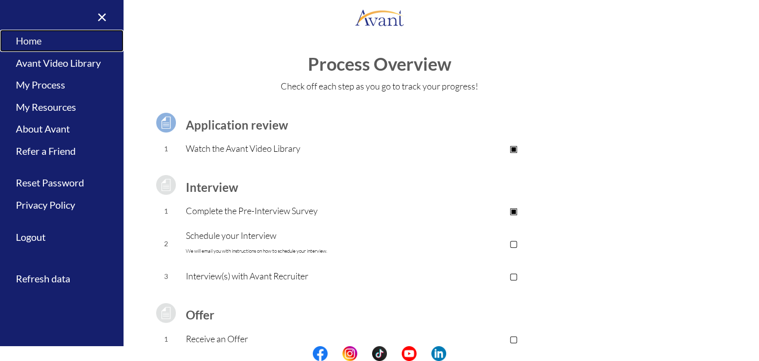
click at [39, 42] on link "Home" at bounding box center [62, 41] width 124 height 22
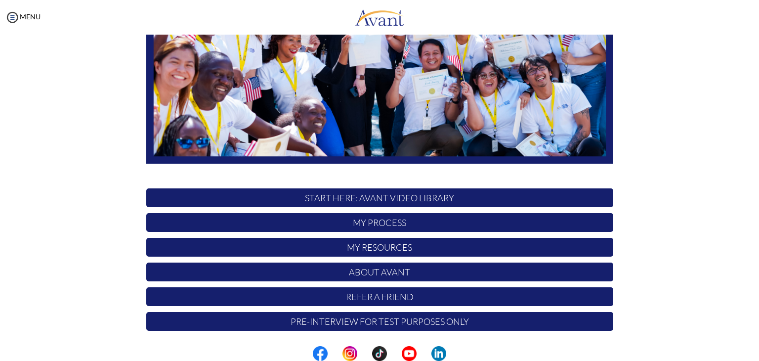
click at [360, 247] on p "My Resources" at bounding box center [379, 247] width 467 height 19
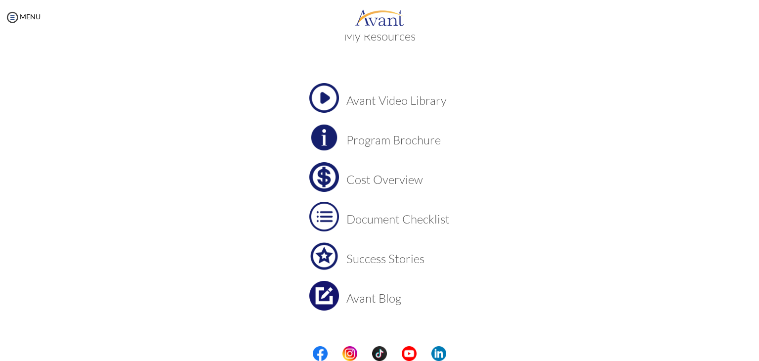
scroll to position [39, 0]
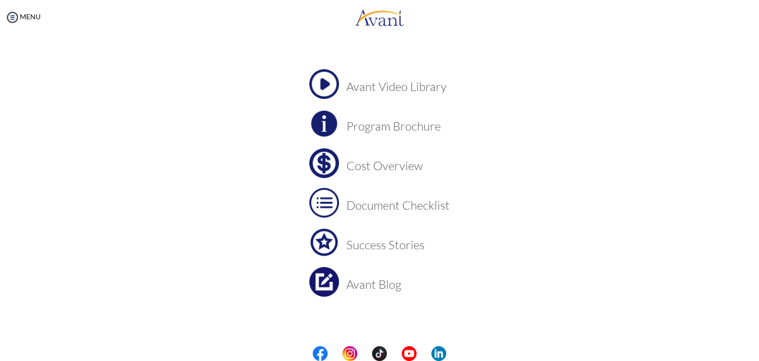
click at [370, 167] on h3 "Cost Overview" at bounding box center [397, 165] width 103 height 13
click at [326, 120] on img at bounding box center [324, 124] width 30 height 30
